Goal: Information Seeking & Learning: Learn about a topic

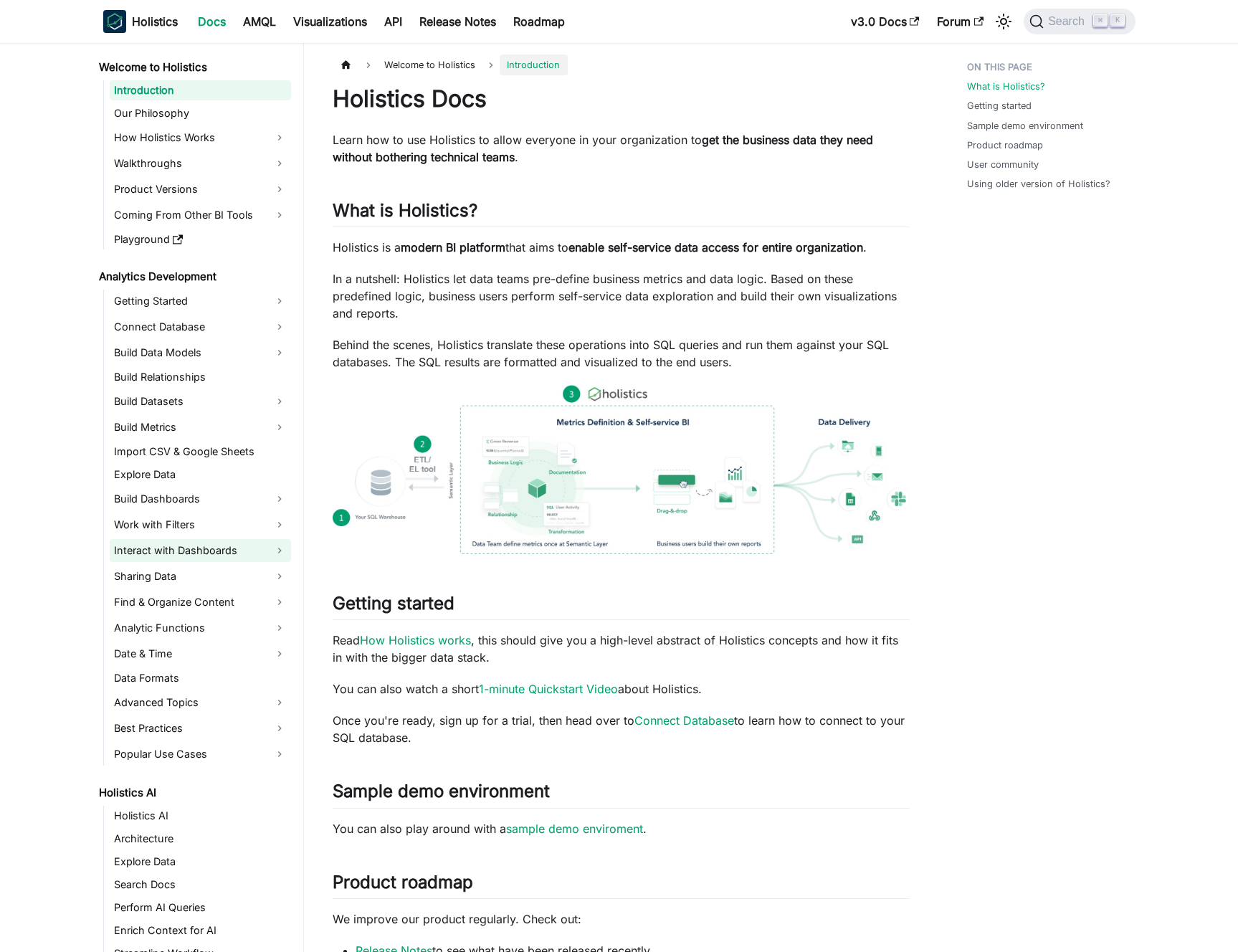
click at [224, 553] on link "Interact with Dashboards" at bounding box center [200, 551] width 181 height 23
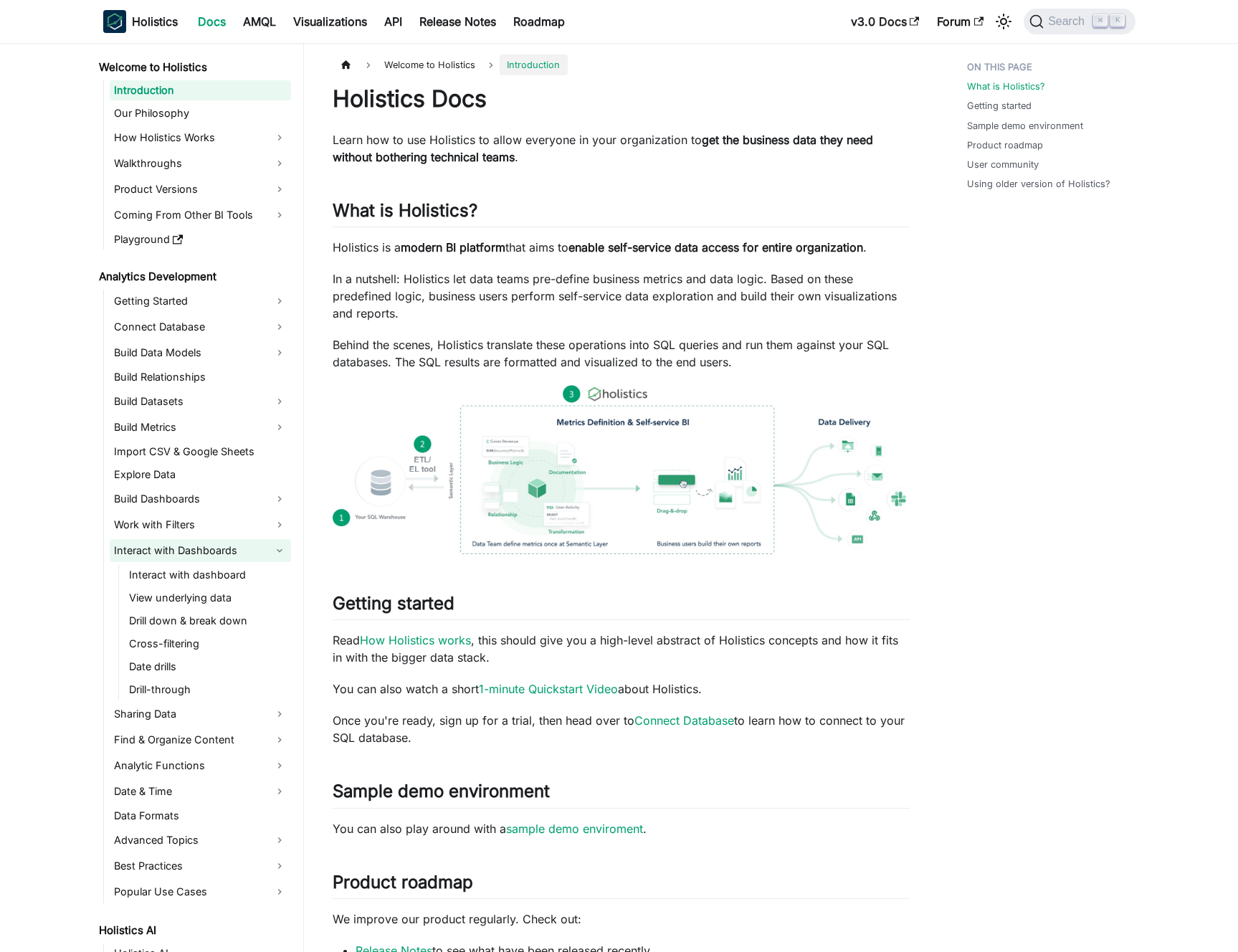
click at [224, 553] on link "Interact with Dashboards" at bounding box center [200, 551] width 181 height 23
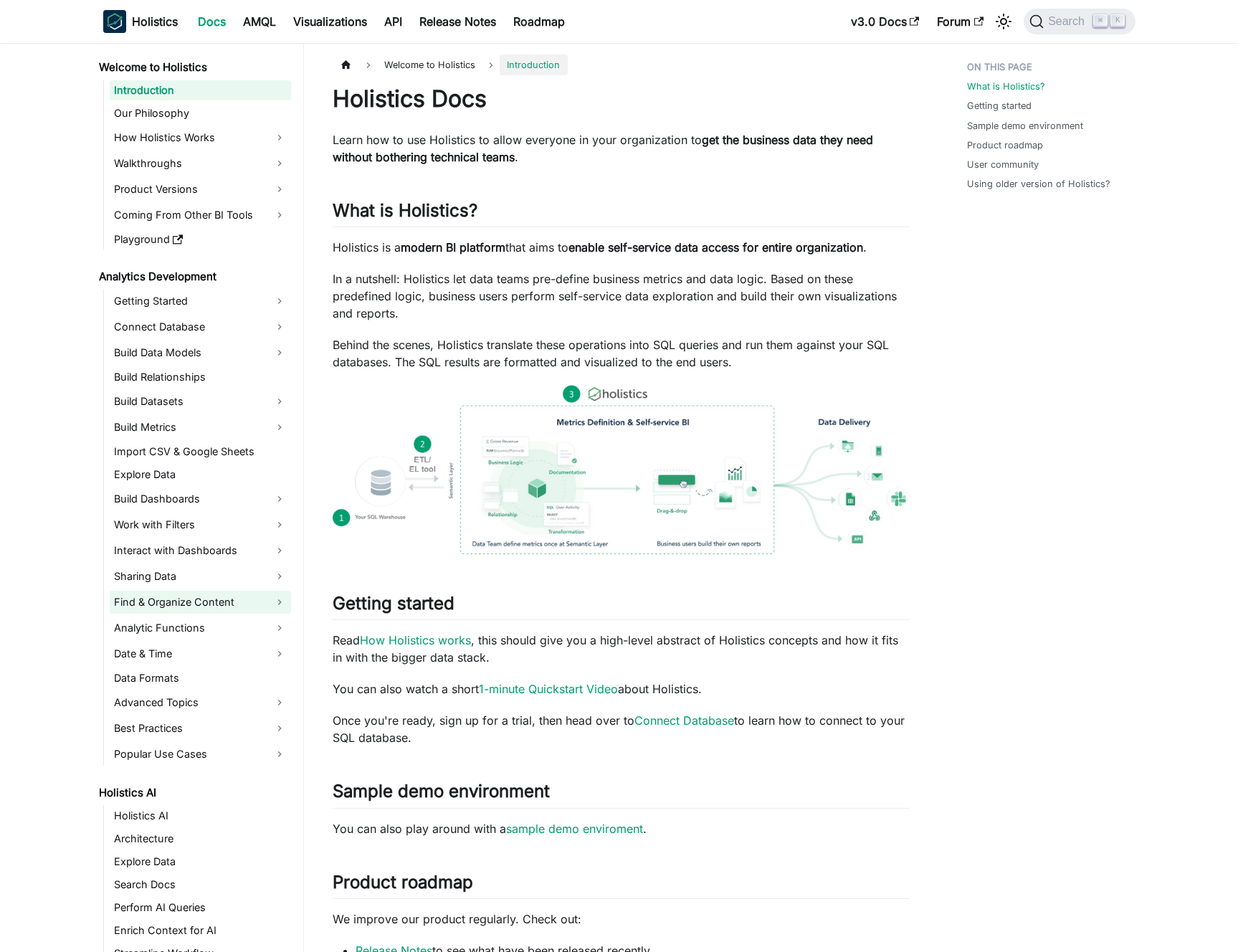
click at [214, 596] on link "Find & Organize Content" at bounding box center [200, 602] width 181 height 23
click at [213, 625] on link "Analytic Functions" at bounding box center [200, 628] width 181 height 23
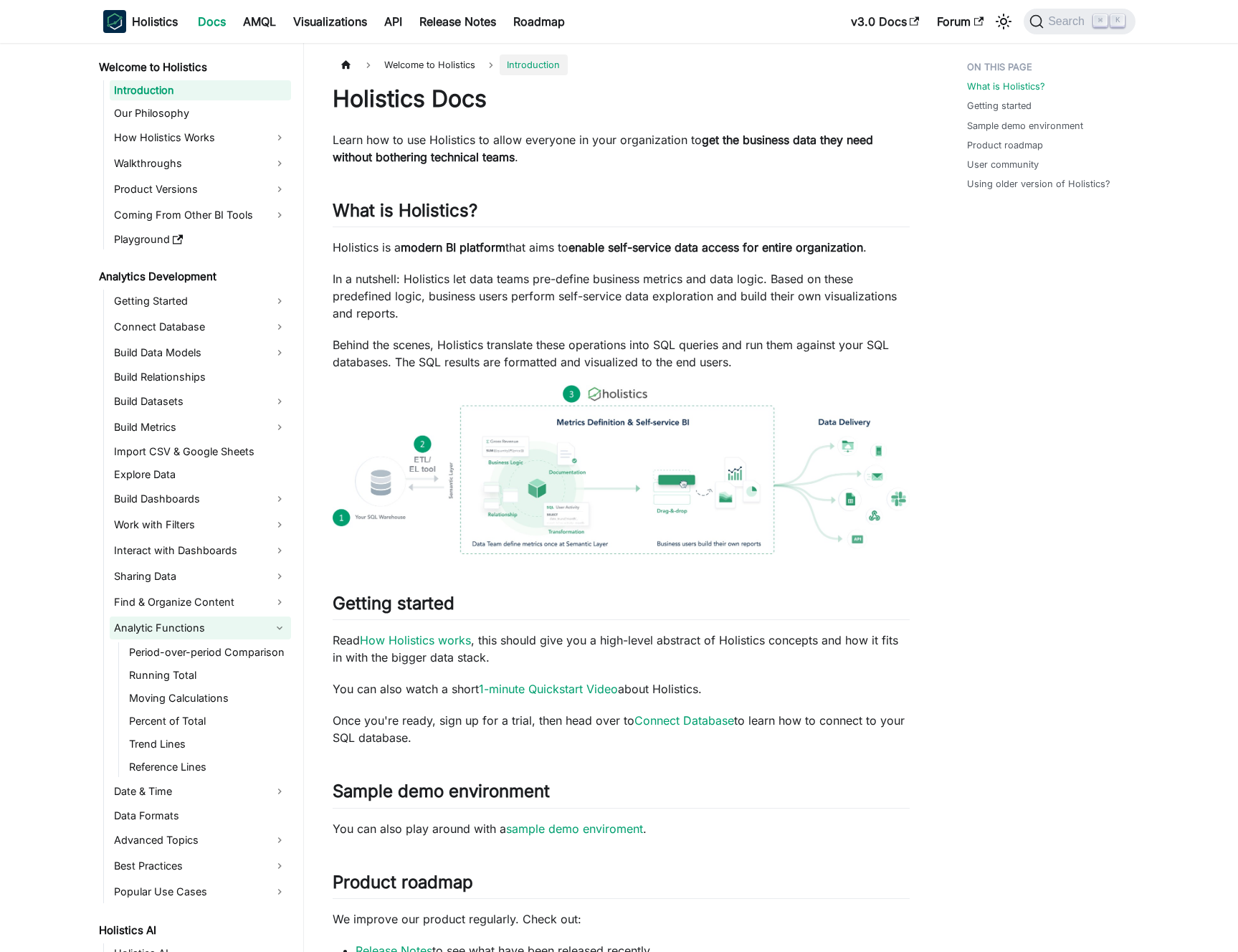
click at [213, 625] on link "Analytic Functions" at bounding box center [200, 628] width 181 height 23
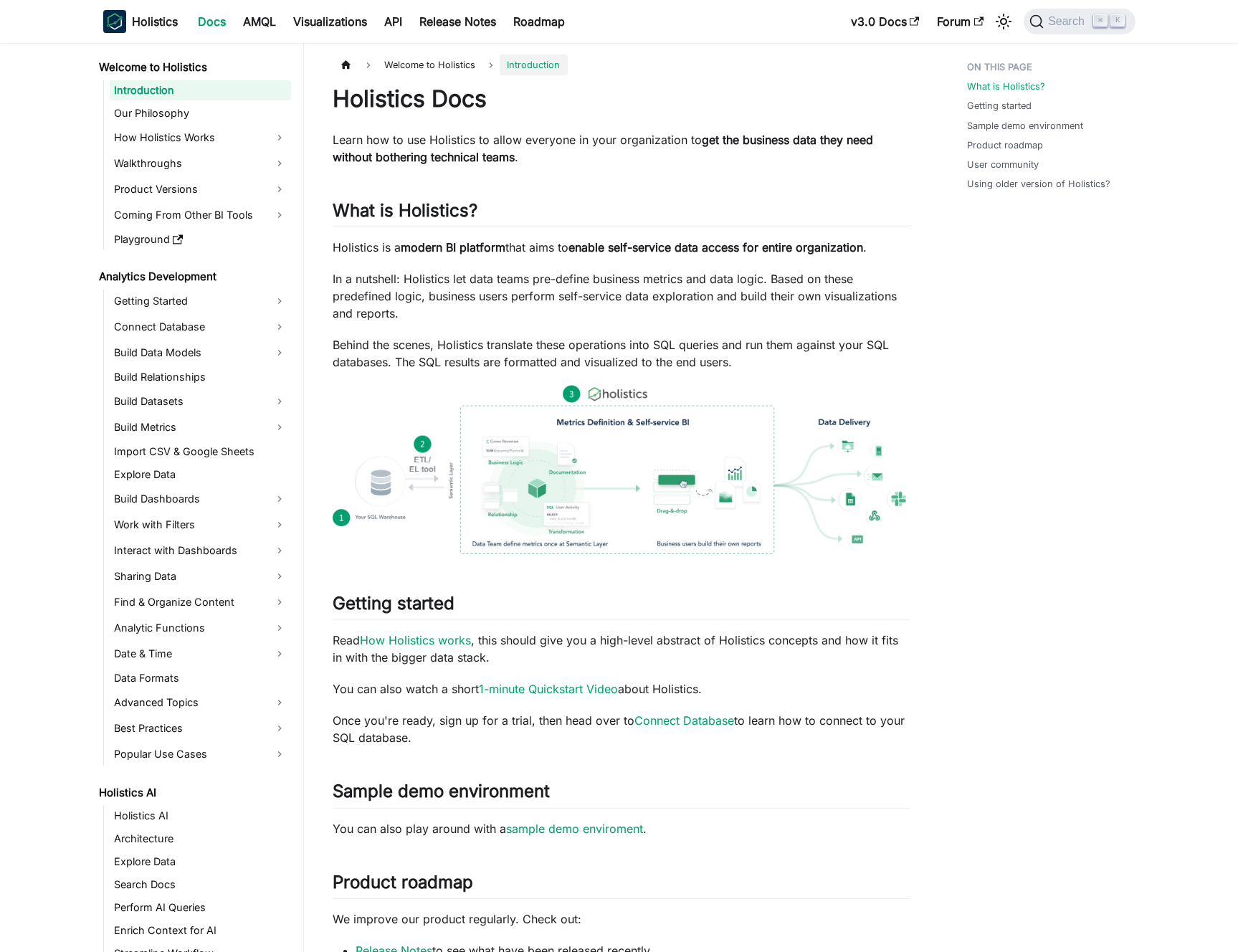
click at [509, 318] on p "In a nutshell: Holistics let data teams pre-define business metrics and data lo…" at bounding box center [621, 296] width 577 height 52
click at [509, 314] on p "In a nutshell: Holistics let data teams pre-define business metrics and data lo…" at bounding box center [621, 296] width 577 height 52
click at [509, 307] on p "In a nutshell: Holistics let data teams pre-define business metrics and data lo…" at bounding box center [621, 296] width 577 height 52
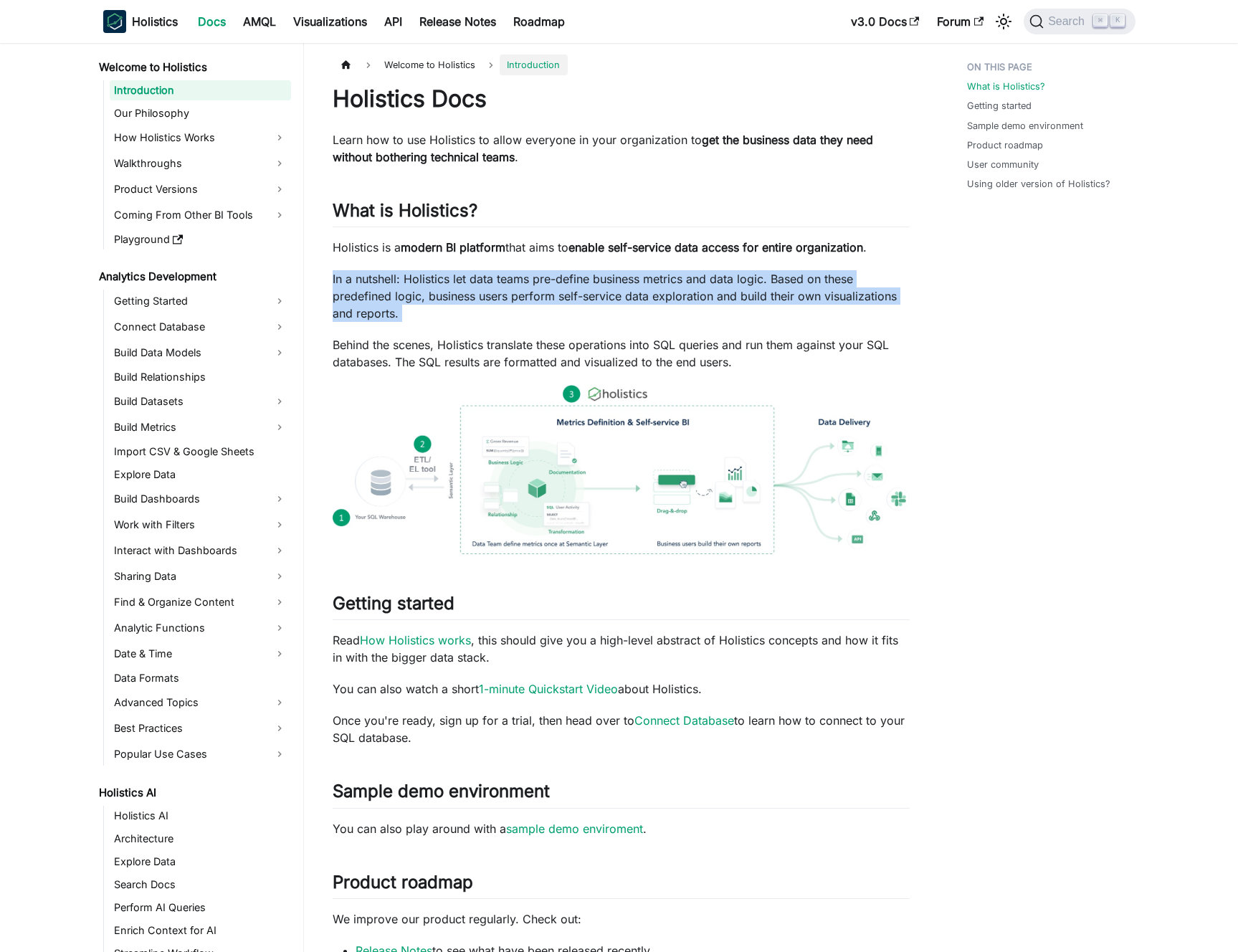
click at [509, 307] on p "In a nutshell: Holistics let data teams pre-define business metrics and data lo…" at bounding box center [621, 296] width 577 height 52
click at [505, 307] on p "In a nutshell: Holistics let data teams pre-define business metrics and data lo…" at bounding box center [621, 296] width 577 height 52
